Goal: Task Accomplishment & Management: Use online tool/utility

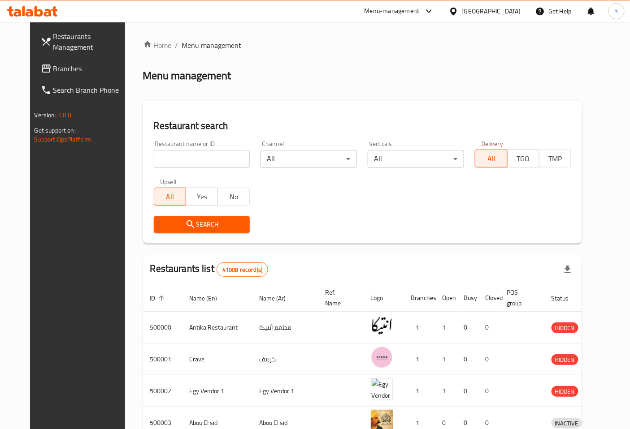
click at [54, 38] on span "Restaurants Management" at bounding box center [90, 42] width 75 height 22
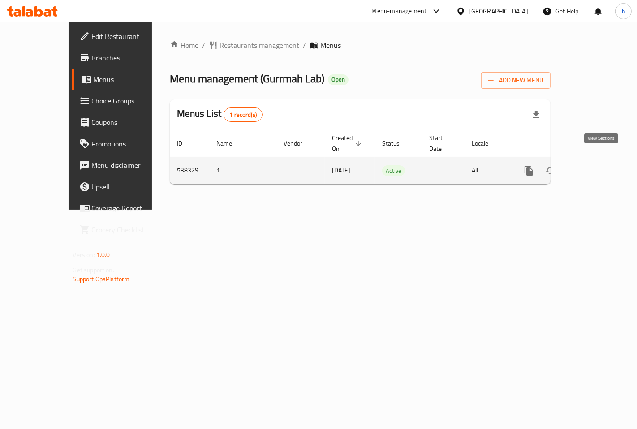
click at [598, 165] on icon "enhanced table" at bounding box center [594, 170] width 11 height 11
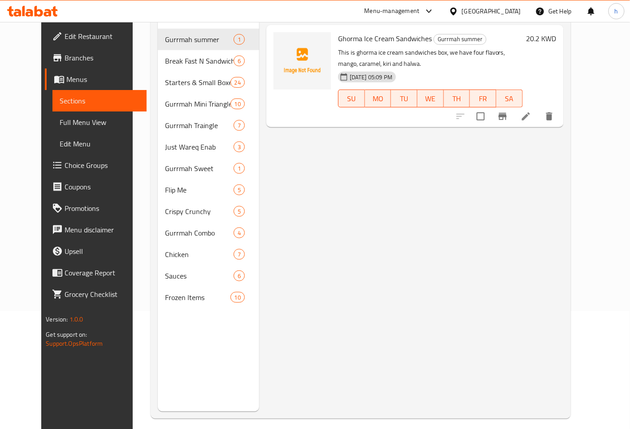
scroll to position [126, 0]
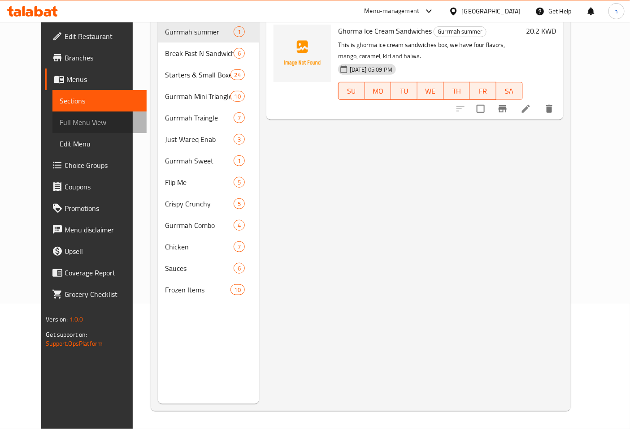
click at [60, 122] on span "Full Menu View" at bounding box center [100, 122] width 80 height 11
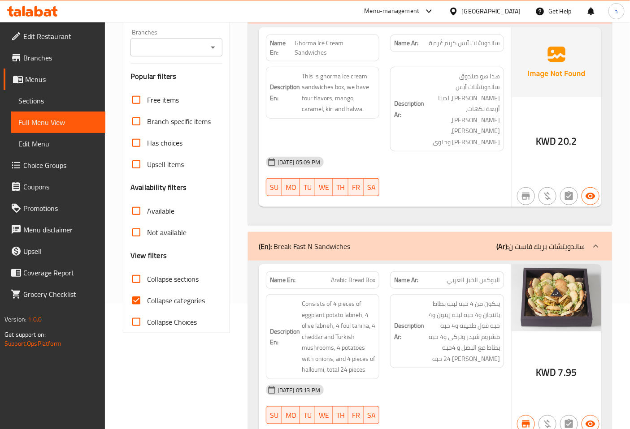
click at [41, 55] on span "Branches" at bounding box center [60, 57] width 75 height 11
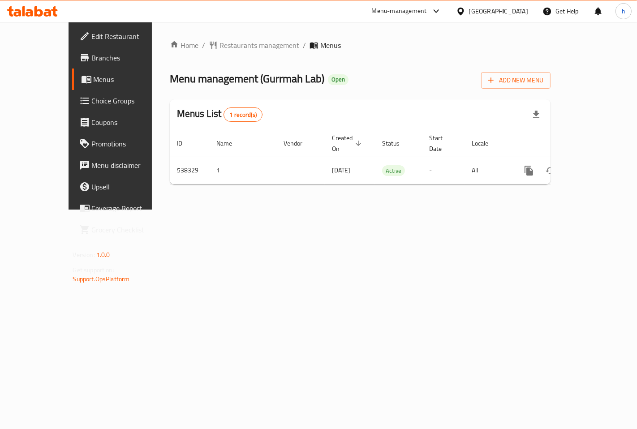
click at [92, 56] on span "Branches" at bounding box center [130, 57] width 76 height 11
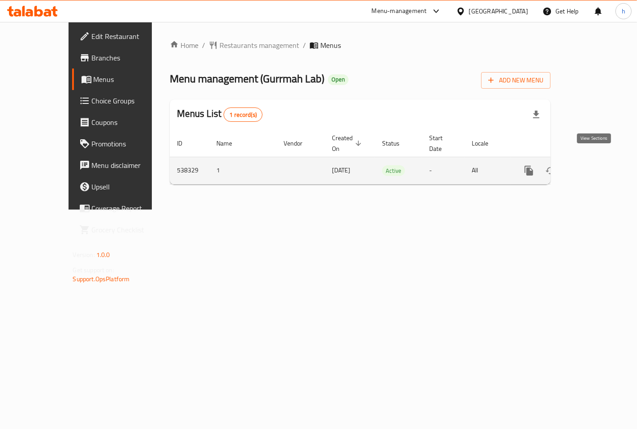
click at [598, 167] on icon "enhanced table" at bounding box center [594, 171] width 8 height 8
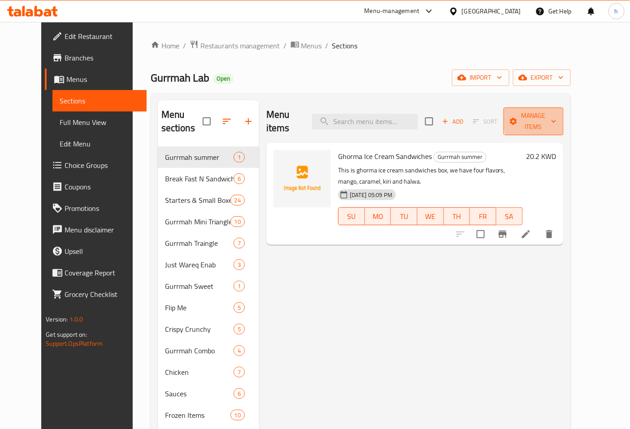
click at [556, 116] on span "Manage items" at bounding box center [534, 121] width 46 height 22
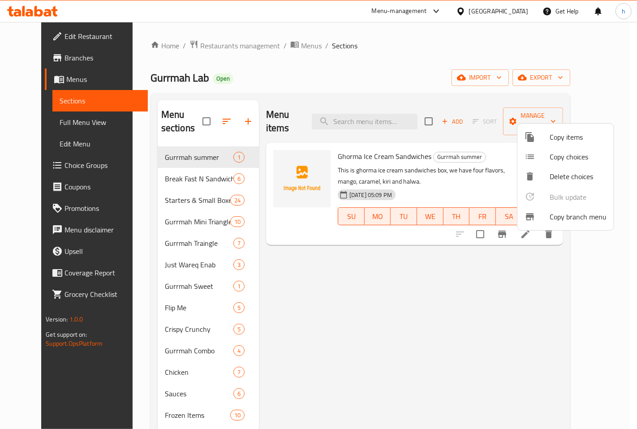
click at [575, 139] on span "Copy items" at bounding box center [578, 137] width 57 height 11
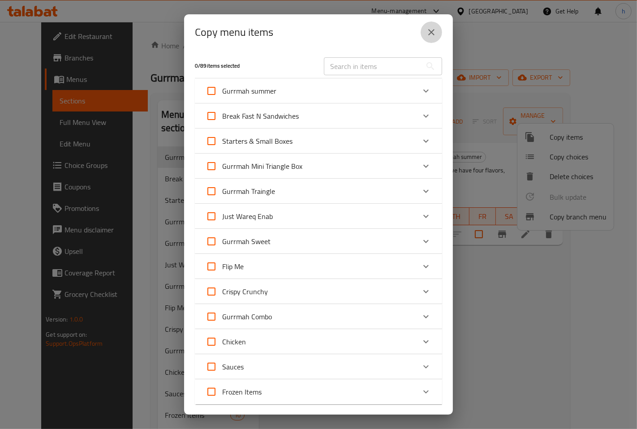
click at [433, 30] on icon "close" at bounding box center [431, 32] width 6 height 6
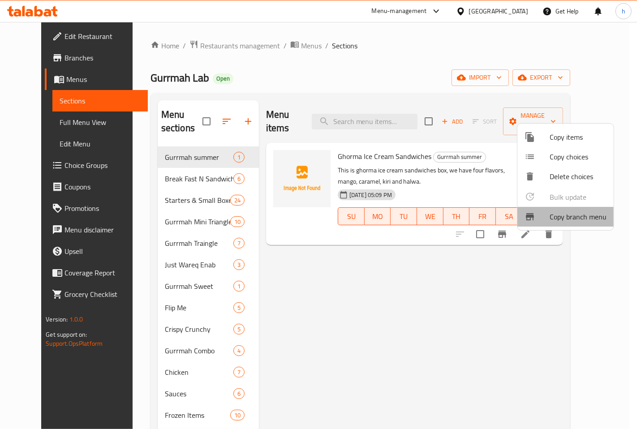
click at [577, 220] on span "Copy branch menu" at bounding box center [578, 217] width 57 height 11
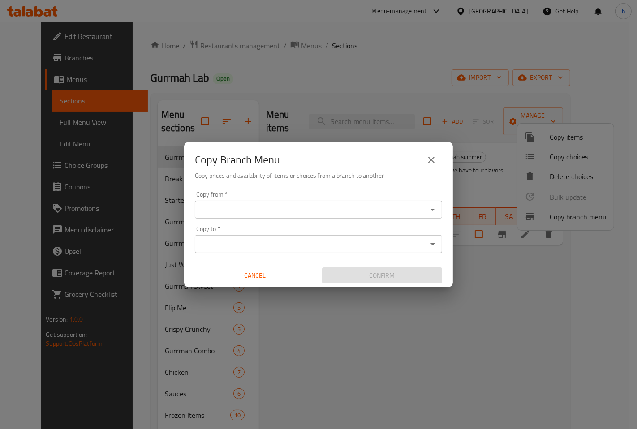
click at [296, 207] on input "Copy from   *" at bounding box center [311, 209] width 227 height 13
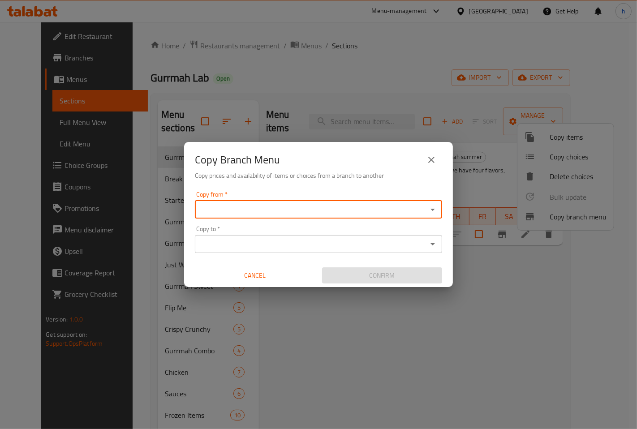
click at [296, 207] on input "Copy from   *" at bounding box center [311, 209] width 227 height 13
click at [437, 208] on icon "Open" at bounding box center [433, 209] width 11 height 11
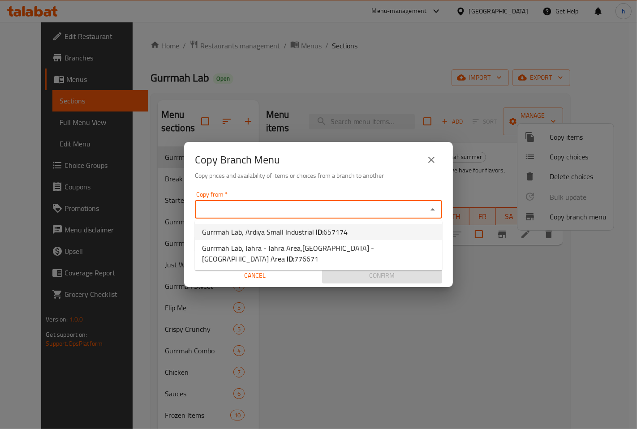
click at [346, 230] on li "Gurrmah Lab, Ardiya Small Industrial ID: 657174" at bounding box center [318, 232] width 247 height 16
type input "Gurrmah Lab, Ardiya Small Industrial"
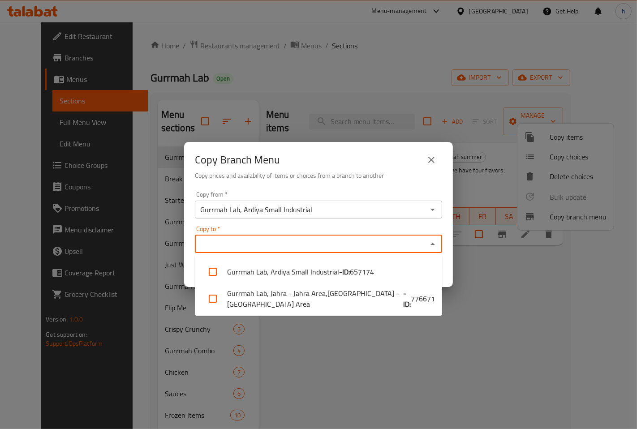
click at [423, 245] on input "Copy to   *" at bounding box center [311, 244] width 227 height 13
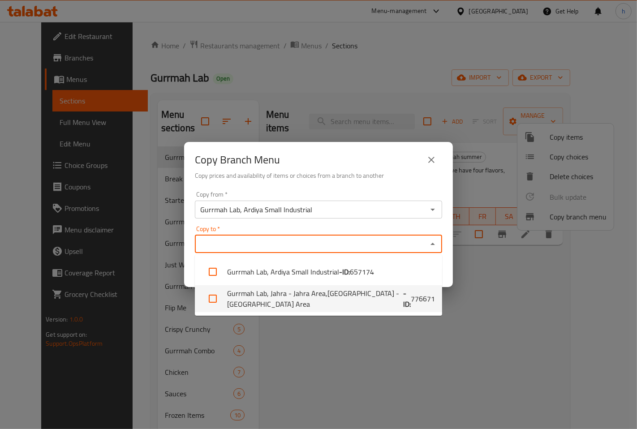
click at [403, 301] on b "- ID:" at bounding box center [407, 299] width 8 height 22
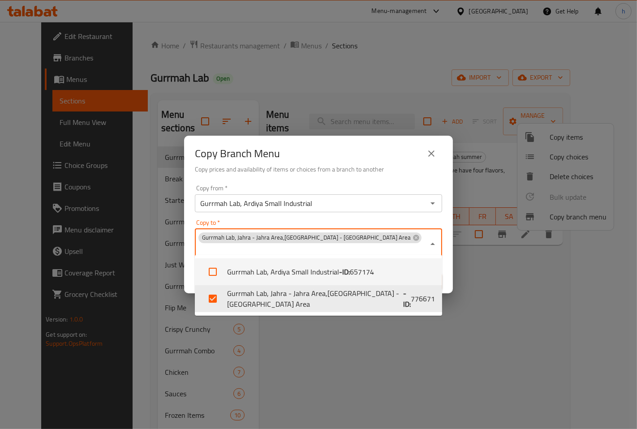
click at [360, 227] on div "Copy to   * Gurrmah Lab, Jahra - Jahra Area,Jahra - Jahra Area Copy to *" at bounding box center [318, 240] width 247 height 40
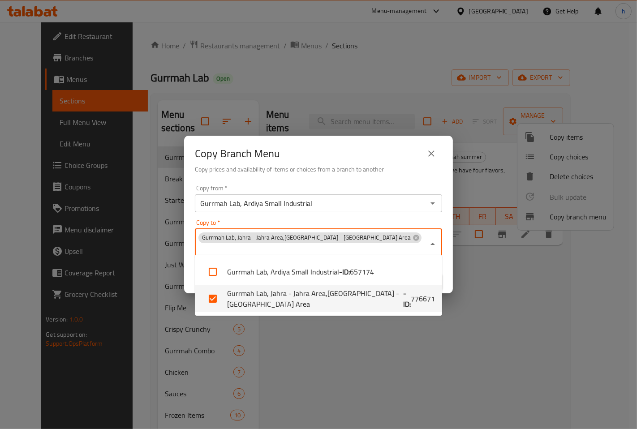
click at [411, 302] on span "776671" at bounding box center [423, 299] width 24 height 11
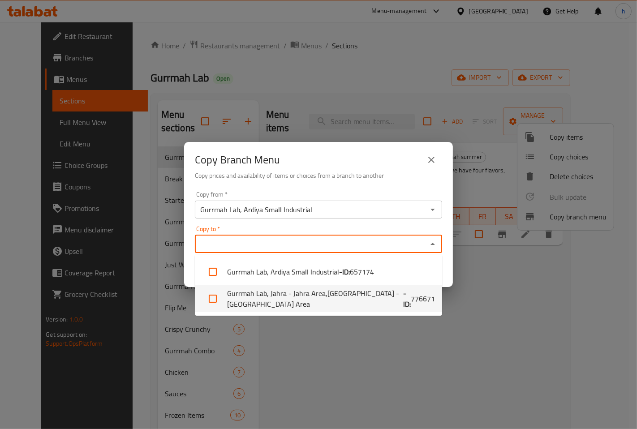
click at [400, 307] on li "Gurrmah Lab, Jahra - Jahra Area,Jahra - Jahra Area - ID: 776671" at bounding box center [318, 299] width 247 height 27
checkbox input "true"
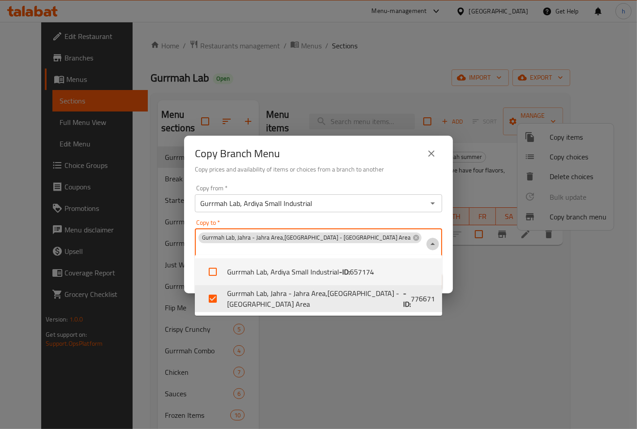
click at [428, 243] on icon "Close" at bounding box center [433, 244] width 11 height 11
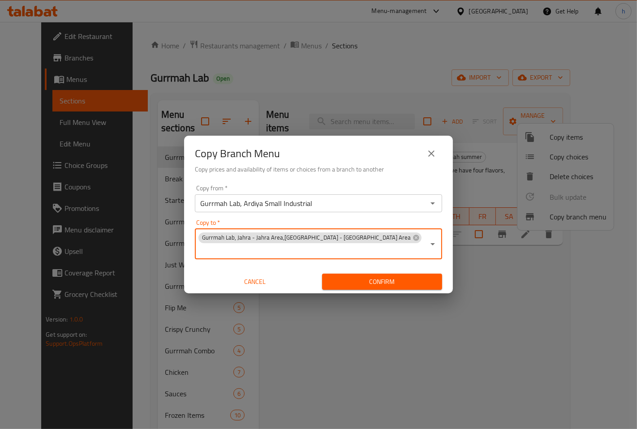
click at [366, 277] on span "Confirm" at bounding box center [382, 282] width 106 height 11
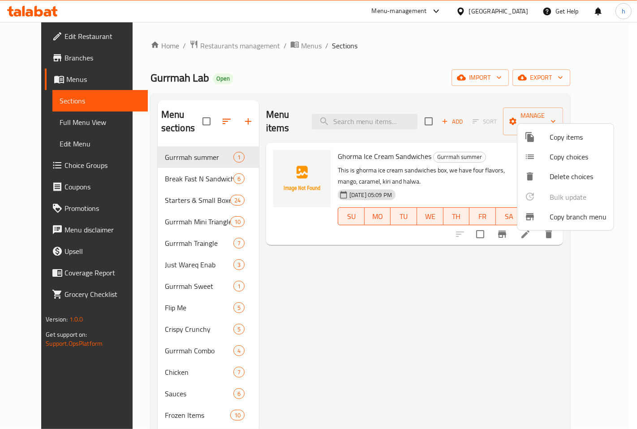
click at [451, 39] on div at bounding box center [318, 214] width 637 height 429
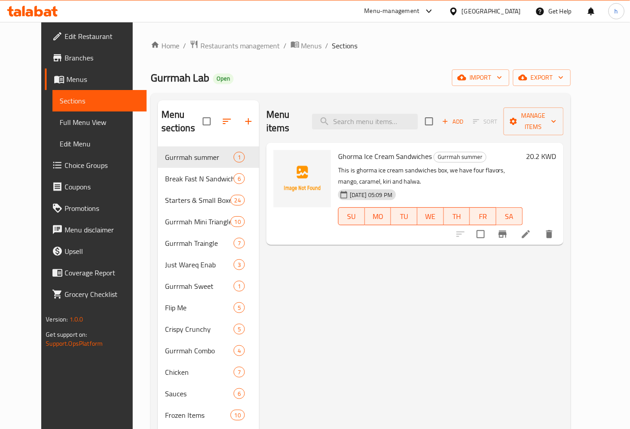
click at [65, 54] on span "Branches" at bounding box center [102, 57] width 75 height 11
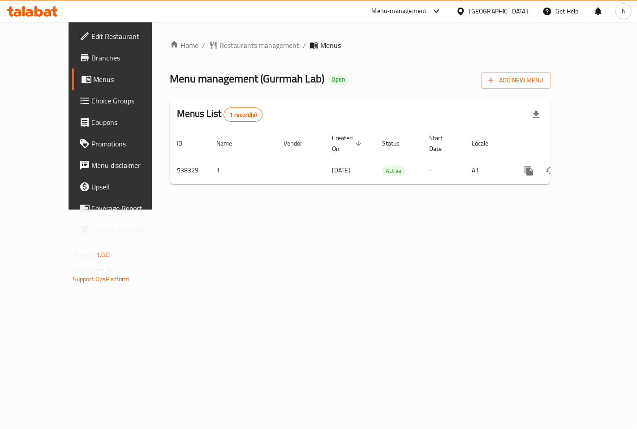
click at [92, 54] on span "Branches" at bounding box center [130, 57] width 76 height 11
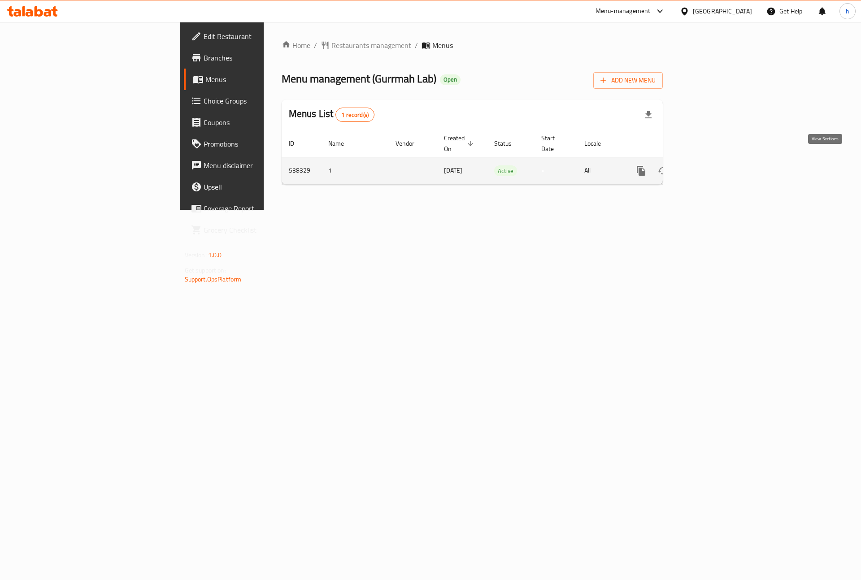
click at [711, 165] on icon "enhanced table" at bounding box center [705, 170] width 11 height 11
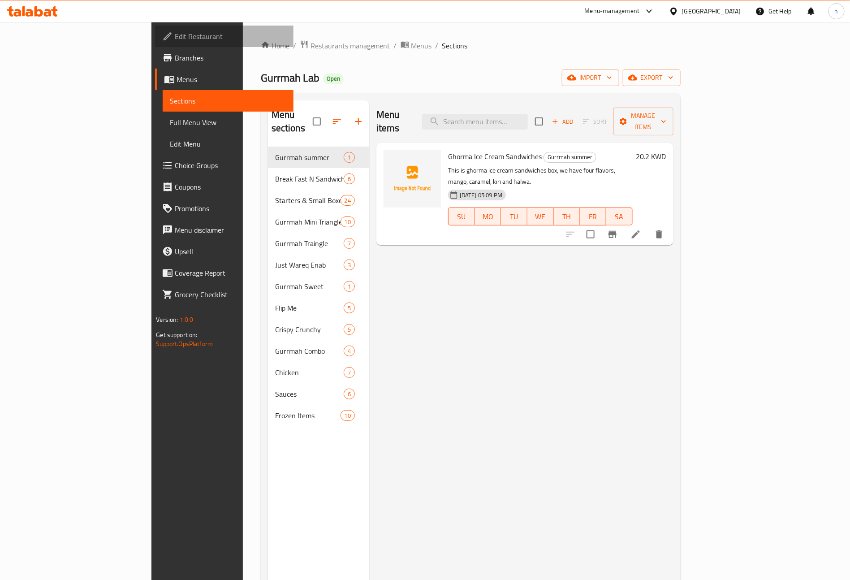
click at [175, 38] on span "Edit Restaurant" at bounding box center [231, 36] width 112 height 11
